Goal: Task Accomplishment & Management: Manage account settings

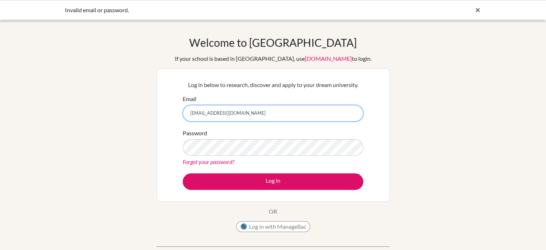
drag, startPoint x: 232, startPoint y: 116, endPoint x: 186, endPoint y: 116, distance: 46.0
click at [186, 116] on input "2021022@apis.ac.th" at bounding box center [273, 113] width 181 height 17
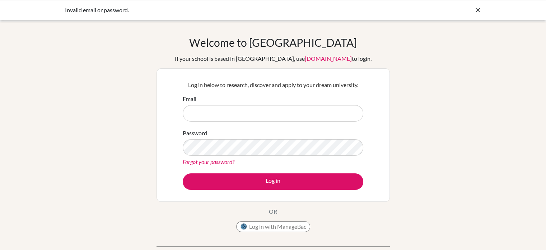
click at [152, 123] on div "Welcome to BridgeU If your school is based in China, use app.bridge-u.com.cn to…" at bounding box center [273, 153] width 546 height 235
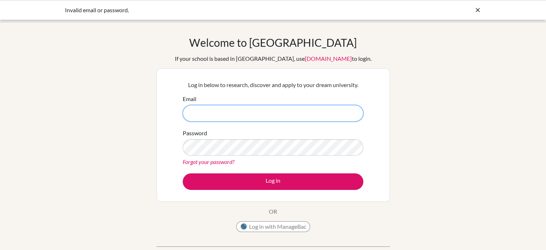
click at [190, 115] on input "Email" at bounding box center [273, 113] width 181 height 17
click at [256, 107] on input "superahka10@gmail.com" at bounding box center [273, 113] width 181 height 17
type input "s"
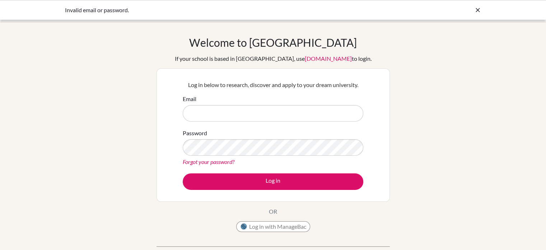
click at [144, 148] on div "Welcome to BridgeU If your school is based in China, use app.bridge-u.com.cn to…" at bounding box center [273, 153] width 546 height 235
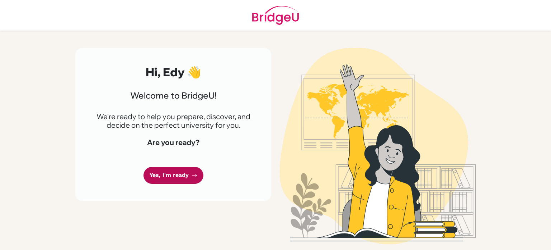
click at [179, 172] on link "Yes, I'm ready" at bounding box center [174, 175] width 60 height 17
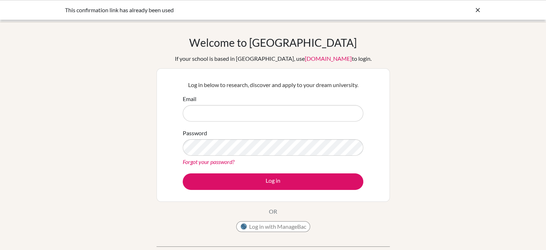
click at [227, 113] on input "Email" at bounding box center [273, 113] width 181 height 17
type input "[EMAIL_ADDRESS][DOMAIN_NAME]"
click at [223, 159] on link "Forgot your password?" at bounding box center [209, 161] width 52 height 7
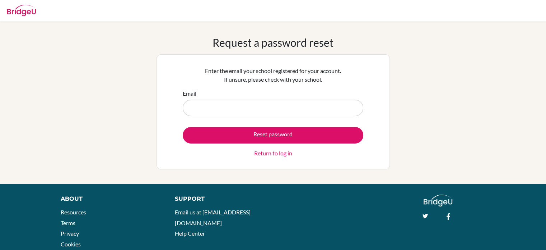
click at [272, 102] on input "Email" at bounding box center [273, 107] width 181 height 17
type input "2021022@apis.ac.th"
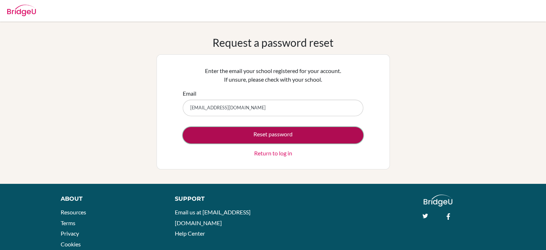
drag, startPoint x: 268, startPoint y: 135, endPoint x: 260, endPoint y: 130, distance: 9.0
click at [260, 130] on button "Reset password" at bounding box center [273, 135] width 181 height 17
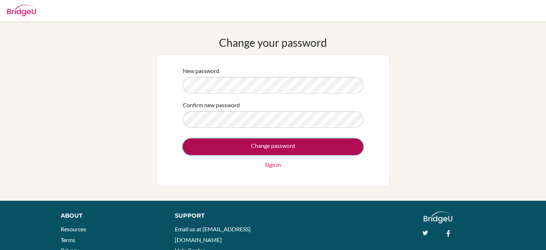
click at [230, 143] on input "Change password" at bounding box center [273, 146] width 181 height 17
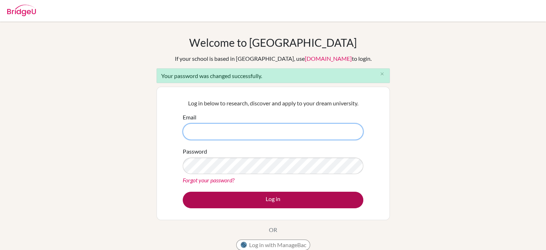
type input "[EMAIL_ADDRESS][DOMAIN_NAME]"
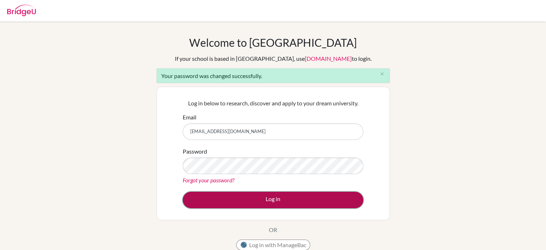
click at [291, 201] on button "Log in" at bounding box center [273, 199] width 181 height 17
